Goal: Complete application form

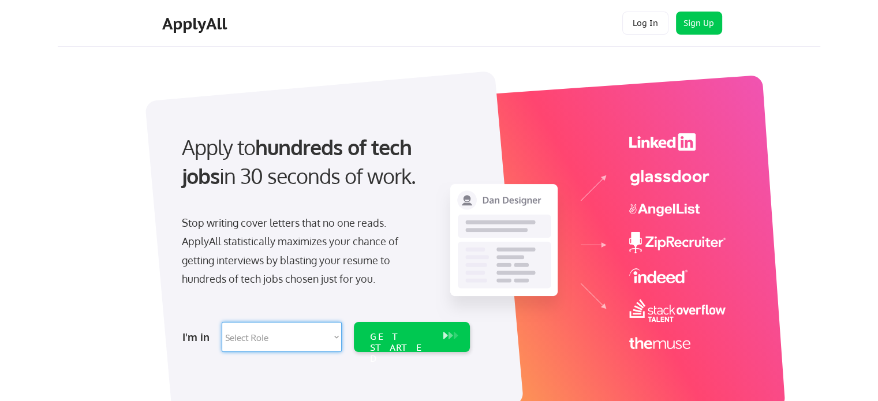
click at [271, 346] on select "Select Role Software Engineering Product Management Customer Success Sales UI/U…" at bounding box center [282, 337] width 120 height 30
click at [261, 343] on select "Select Role Software Engineering Product Management Customer Success Sales UI/U…" at bounding box center [282, 337] width 120 height 30
select select ""tech_finance_biz_ops_cos""
click at [222, 322] on select "Select Role Software Engineering Product Management Customer Success Sales UI/U…" at bounding box center [282, 337] width 120 height 30
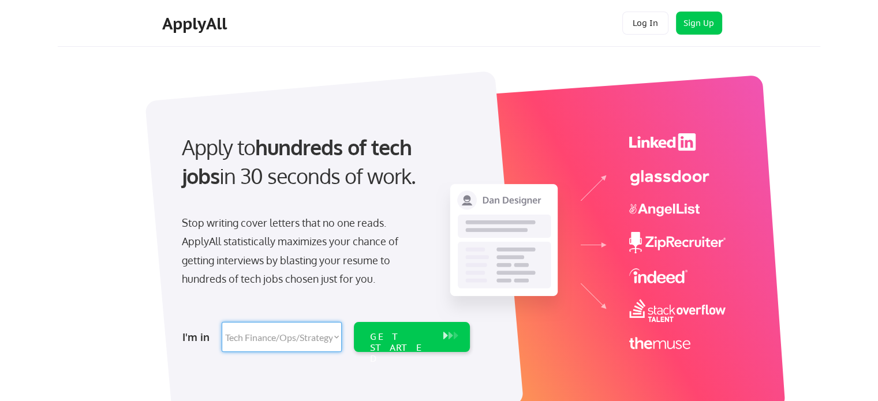
select select ""tech_finance_biz_ops_cos""
click at [387, 328] on div "GET STARTED" at bounding box center [400, 337] width 73 height 30
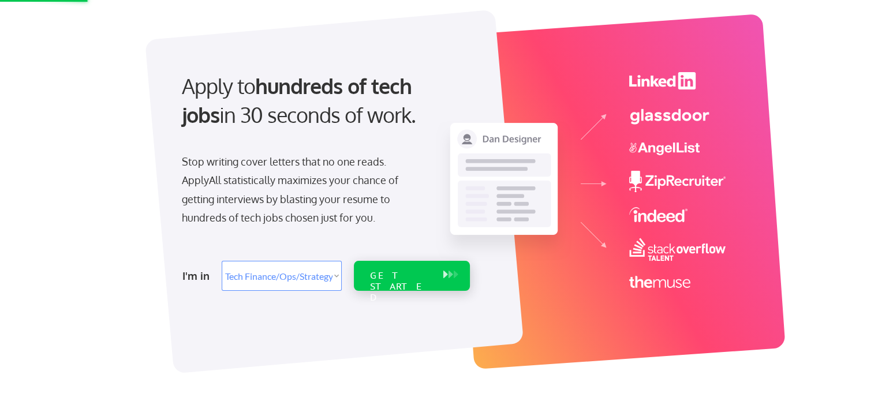
scroll to position [62, 0]
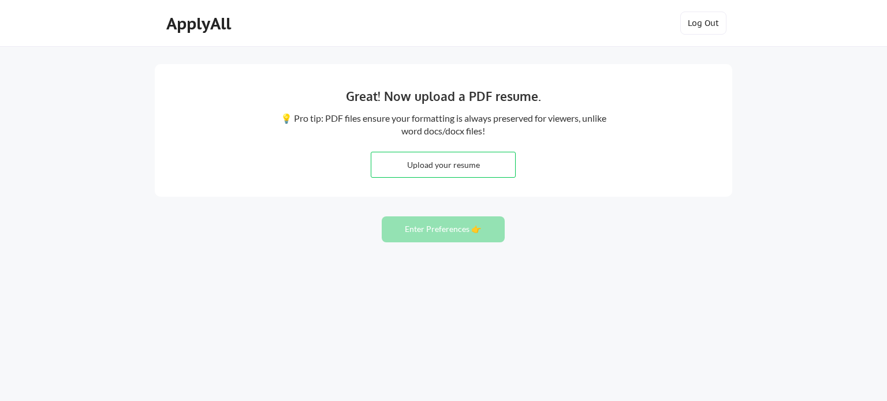
click at [490, 153] on input "file" at bounding box center [443, 164] width 144 height 25
type input "C:\fakepath\Azra_Nadaf_Financial Planning & Analysis Analyst_Resume.pdf"
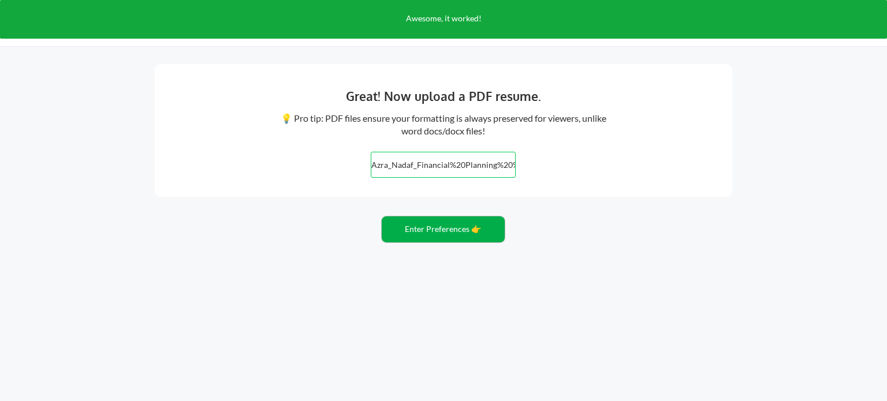
click at [458, 222] on button "Enter Preferences 👉" at bounding box center [443, 229] width 123 height 26
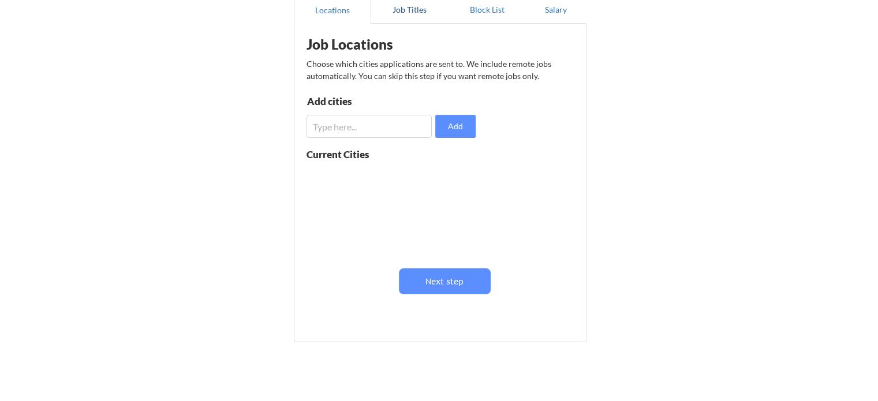
scroll to position [120, 0]
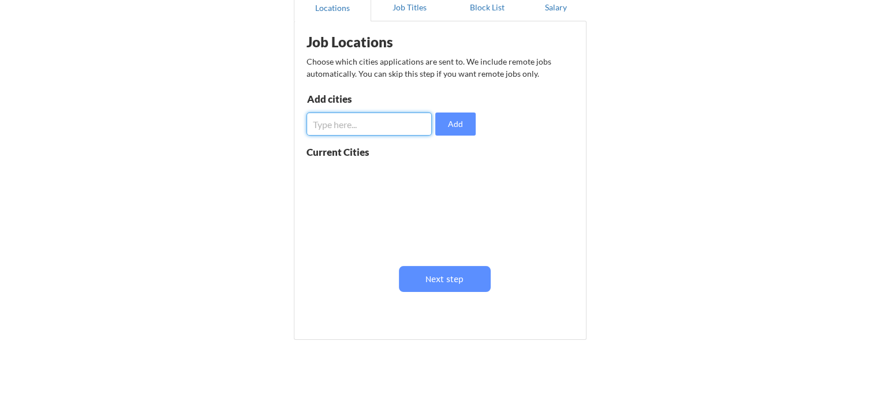
click at [358, 125] on input "input" at bounding box center [369, 124] width 125 height 23
type input "B"
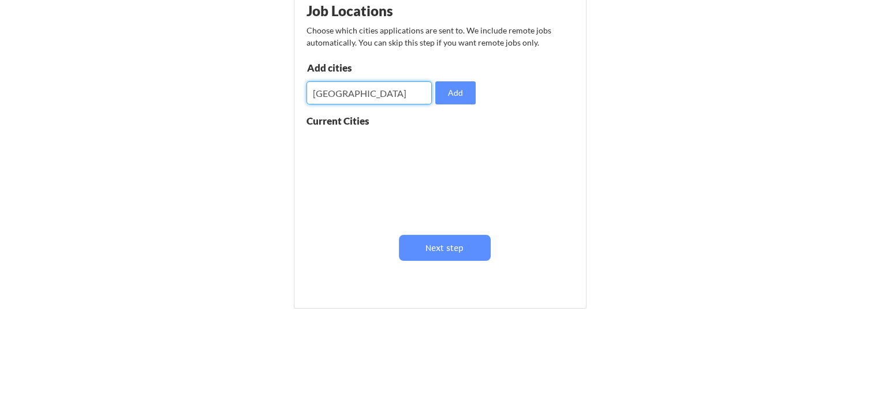
scroll to position [152, 0]
type input "Bengaluru"
click at [451, 97] on button "Add" at bounding box center [455, 92] width 40 height 23
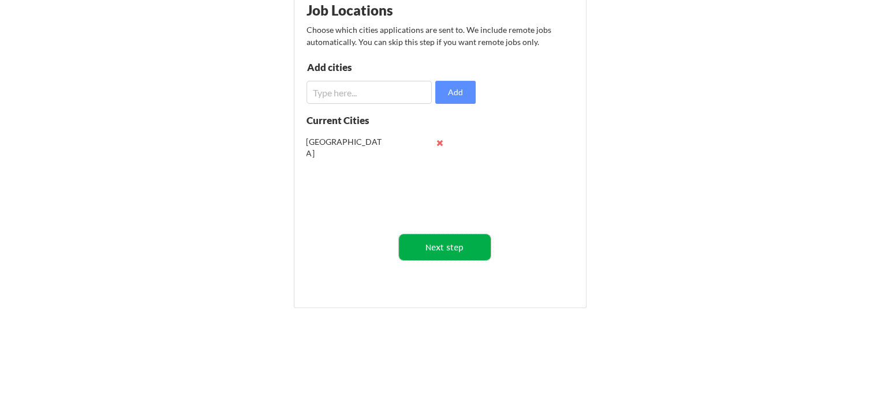
click at [451, 247] on button "Next step" at bounding box center [445, 247] width 92 height 26
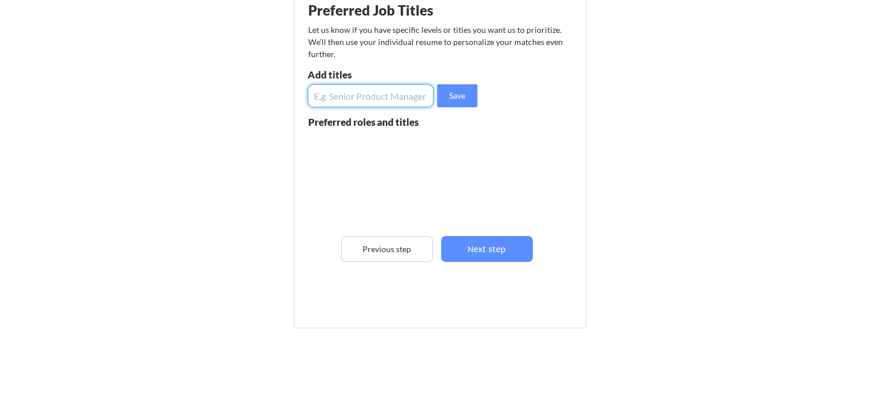
click at [386, 95] on input "input" at bounding box center [371, 95] width 126 height 23
click at [361, 94] on input "input" at bounding box center [371, 95] width 126 height 23
type input "Financial Analyst"
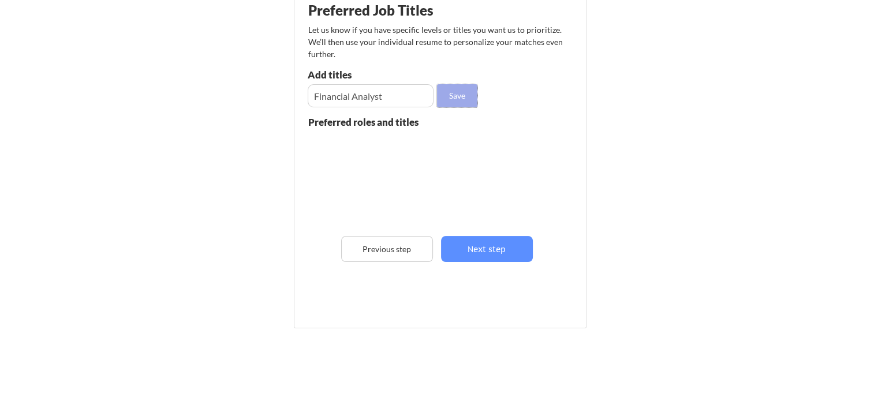
click at [463, 107] on button "Save" at bounding box center [457, 95] width 40 height 23
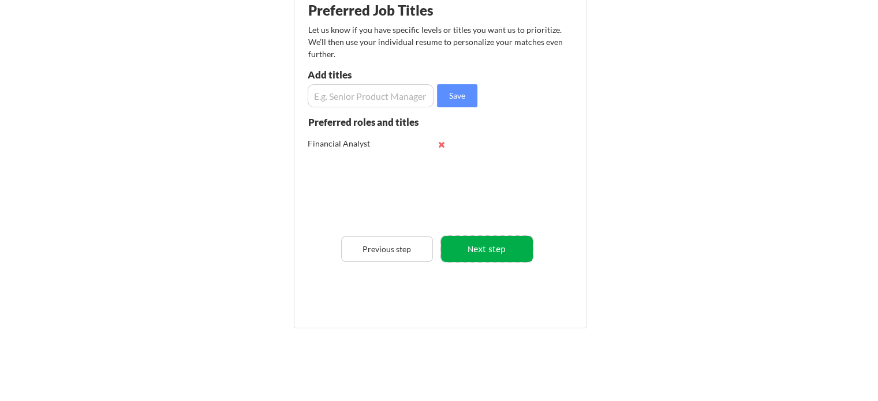
click at [468, 253] on button "Next step" at bounding box center [487, 249] width 92 height 26
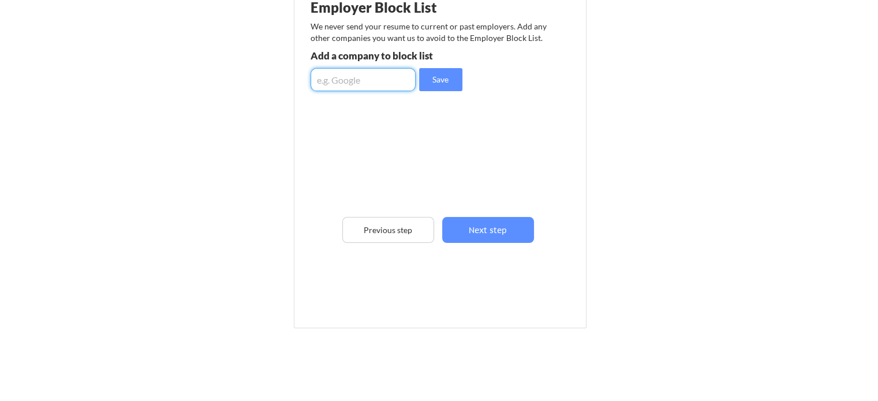
click at [380, 80] on input "input" at bounding box center [363, 79] width 105 height 23
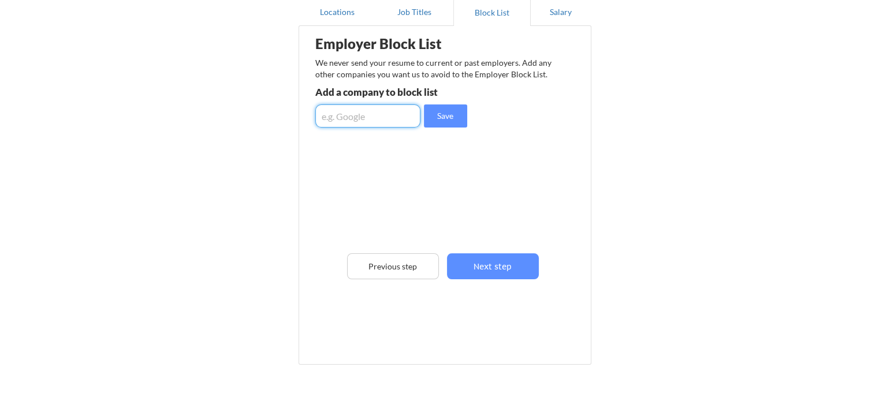
scroll to position [115, 0]
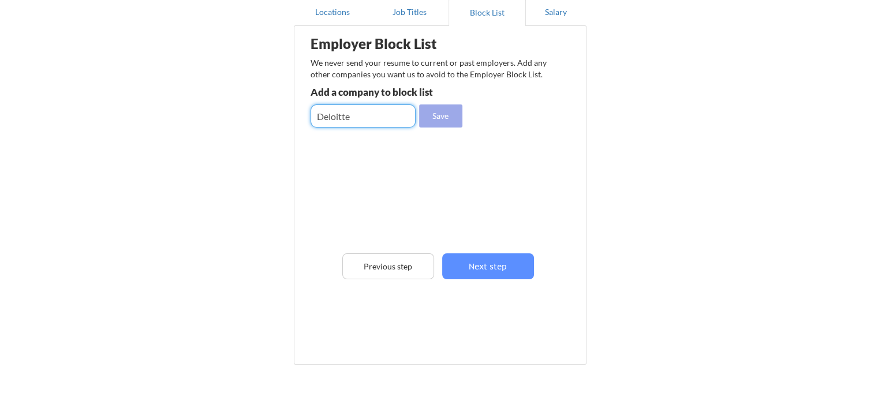
type input "Deloitte"
click at [442, 120] on button "Save" at bounding box center [440, 115] width 43 height 23
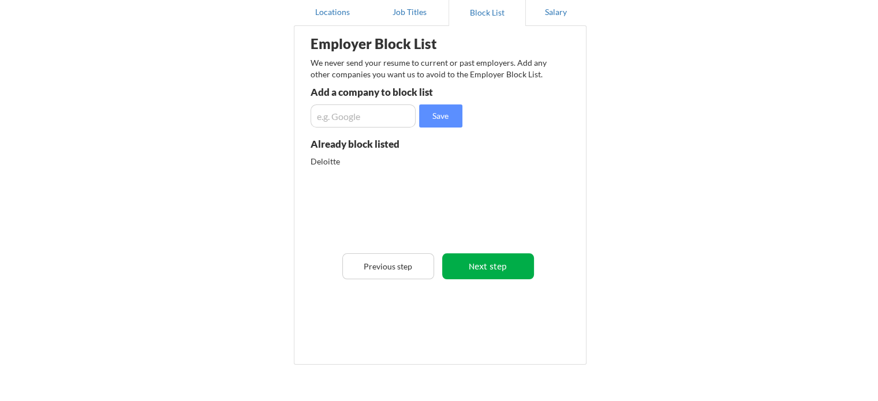
click at [496, 274] on button "Next step" at bounding box center [488, 266] width 92 height 26
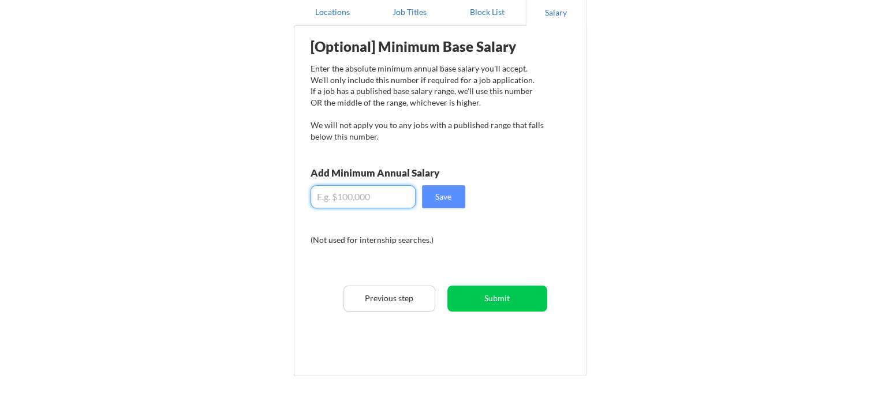
click at [406, 189] on input "input" at bounding box center [363, 196] width 105 height 23
type input "$15,000"
click at [446, 208] on div "[Optional] Minimum Base Salary Enter the absolute minimum annual base salary yo…" at bounding box center [442, 197] width 285 height 330
click at [454, 196] on button "Save" at bounding box center [443, 196] width 43 height 23
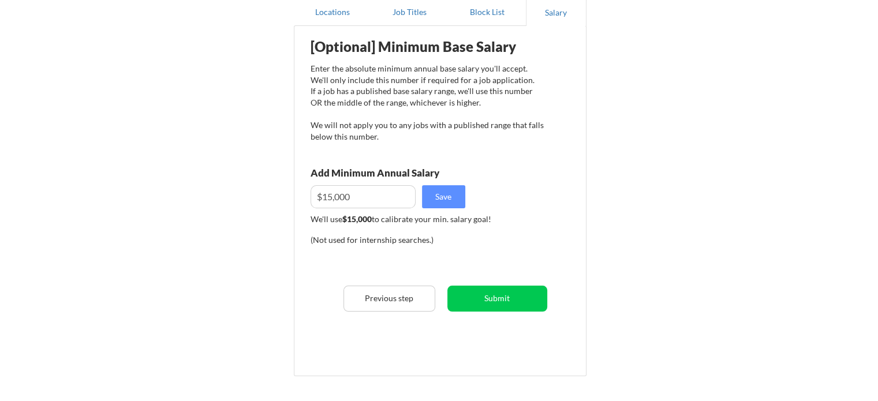
click at [466, 281] on div "[Optional] Minimum Base Salary Enter the absolute minimum annual base salary yo…" at bounding box center [442, 197] width 285 height 330
click at [525, 298] on button "Submit" at bounding box center [497, 299] width 100 height 26
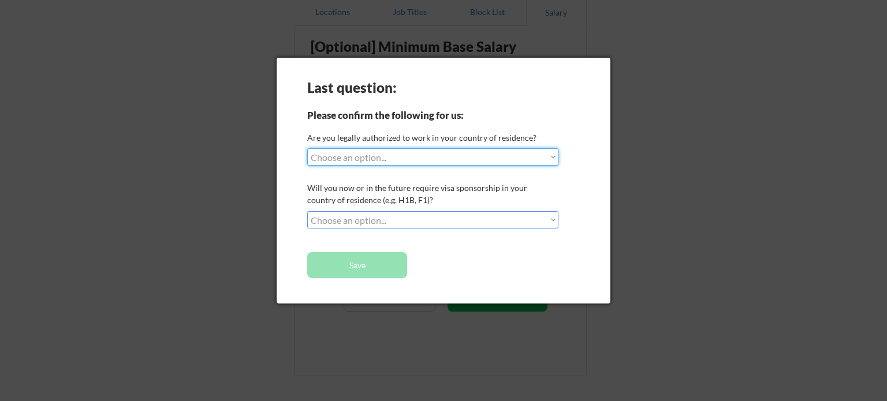
click at [517, 150] on select "Choose an option... Yes, I am a US Citizen Yes, I am a Canadian Citizen Yes, I …" at bounding box center [432, 156] width 251 height 17
select select ""no__i_am_not__yet__authorized""
click at [307, 148] on select "Choose an option... Yes, I am a US Citizen Yes, I am a Canadian Citizen Yes, I …" at bounding box center [432, 156] width 251 height 17
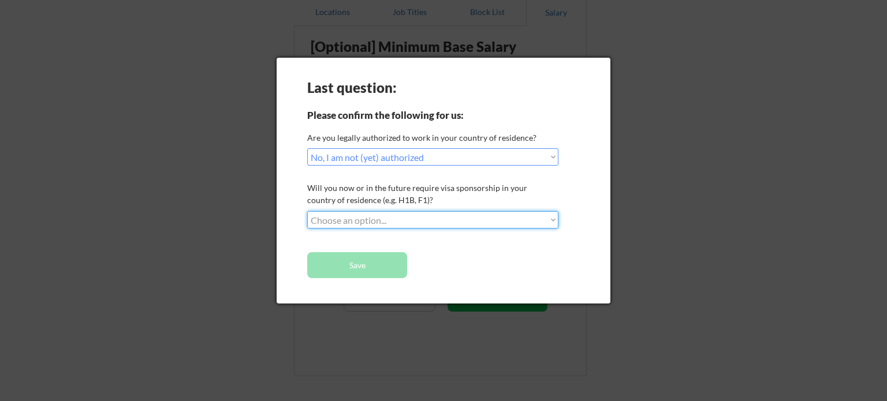
click at [427, 215] on select "Choose an option... No, I will not need sponsorship Yes, I will need sponsorship" at bounding box center [432, 219] width 251 height 17
select select ""yes__i_will_need_sponsorship""
click at [307, 211] on select "Choose an option... No, I will not need sponsorship Yes, I will need sponsorship" at bounding box center [432, 219] width 251 height 17
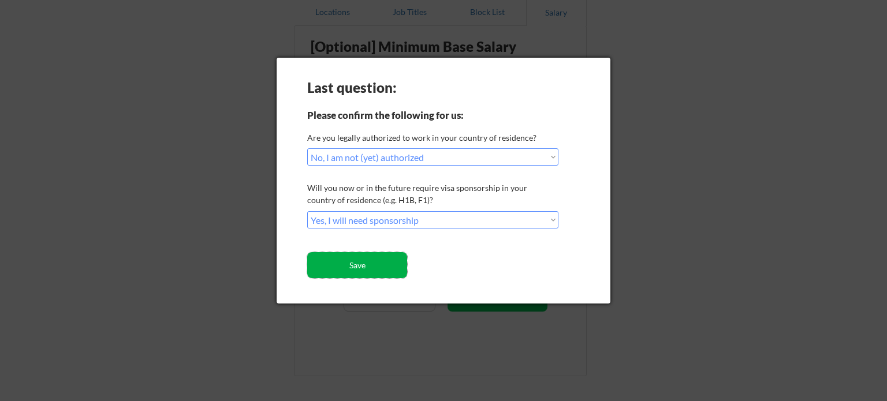
click at [380, 267] on button "Save" at bounding box center [357, 265] width 100 height 26
